Goal: Check status: Check status

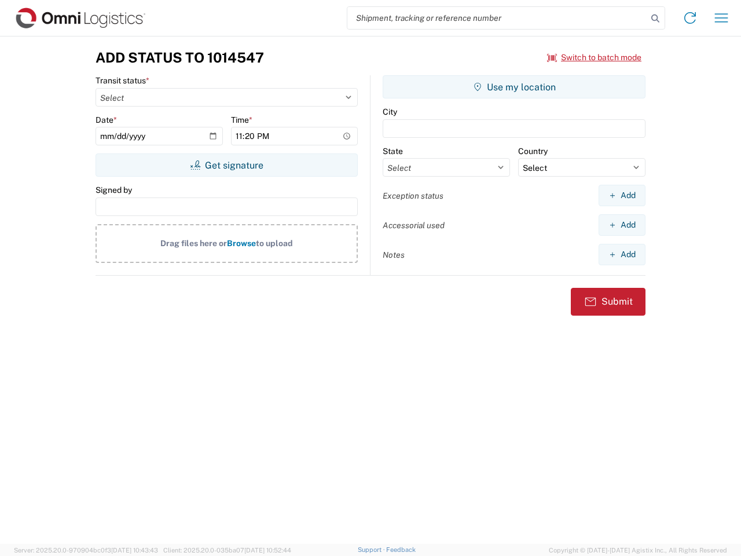
click at [498, 18] on input "search" at bounding box center [498, 18] width 300 height 22
click at [656, 19] on icon at bounding box center [656, 18] width 16 height 16
click at [690, 18] on icon at bounding box center [690, 18] width 19 height 19
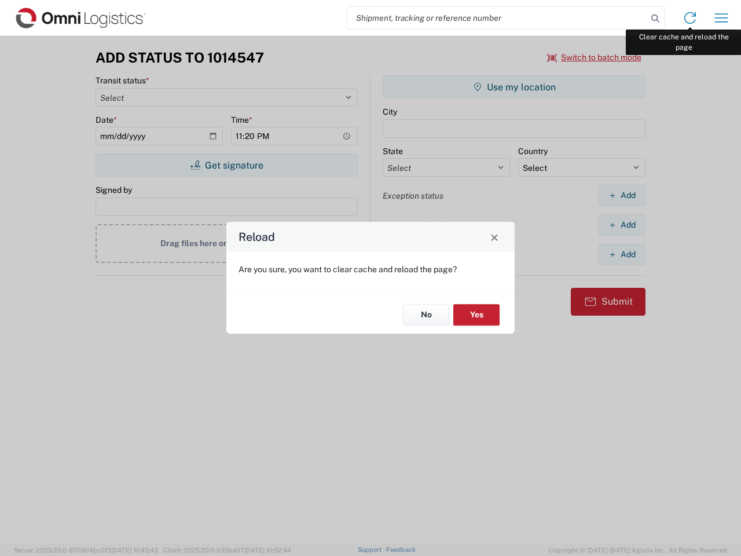
click at [722, 18] on div "Reload Are you sure, you want to clear cache and reload the page? No Yes" at bounding box center [370, 278] width 741 height 556
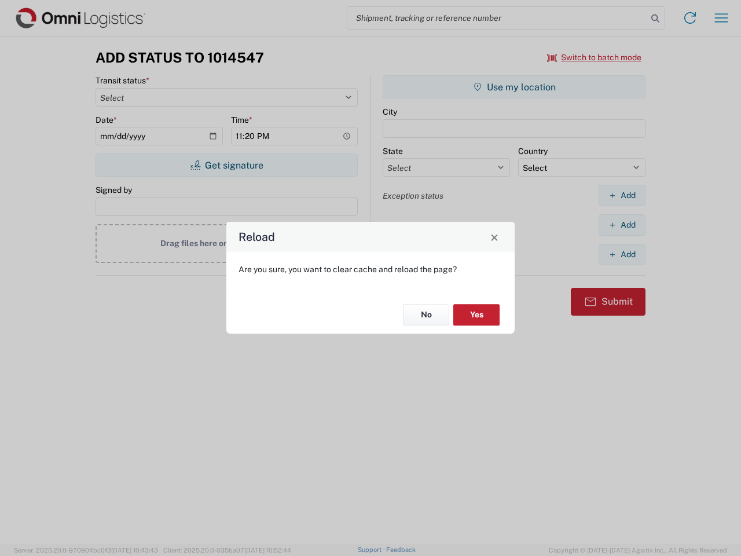
click at [595, 57] on div "Reload Are you sure, you want to clear cache and reload the page? No Yes" at bounding box center [370, 278] width 741 height 556
click at [226, 165] on div "Reload Are you sure, you want to clear cache and reload the page? No Yes" at bounding box center [370, 278] width 741 height 556
click at [514, 87] on div "Reload Are you sure, you want to clear cache and reload the page? No Yes" at bounding box center [370, 278] width 741 height 556
click at [622, 195] on div "Reload Are you sure, you want to clear cache and reload the page? No Yes" at bounding box center [370, 278] width 741 height 556
click at [622, 225] on div "Reload Are you sure, you want to clear cache and reload the page? No Yes" at bounding box center [370, 278] width 741 height 556
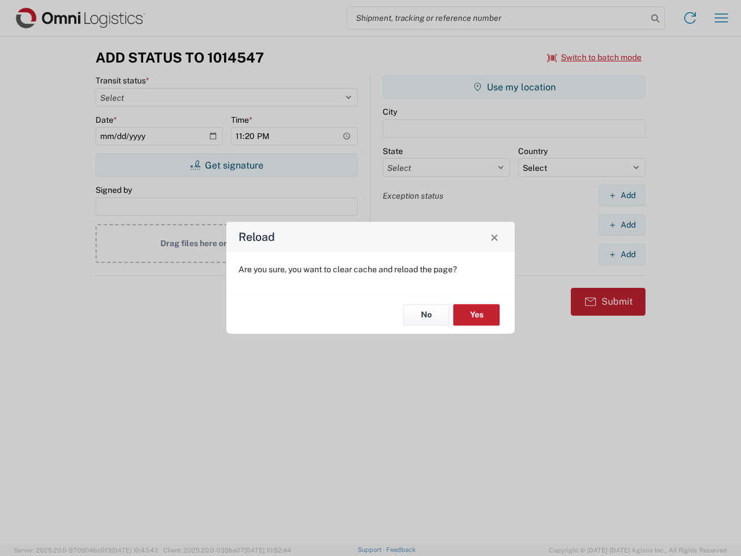
click at [622, 254] on div "Reload Are you sure, you want to clear cache and reload the page? No Yes" at bounding box center [370, 278] width 741 height 556
